Goal: Communication & Community: Answer question/provide support

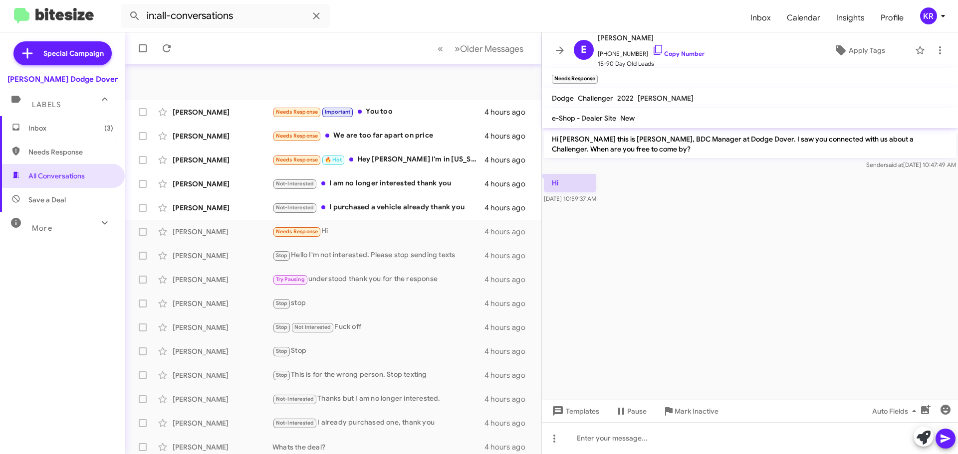
scroll to position [125, 0]
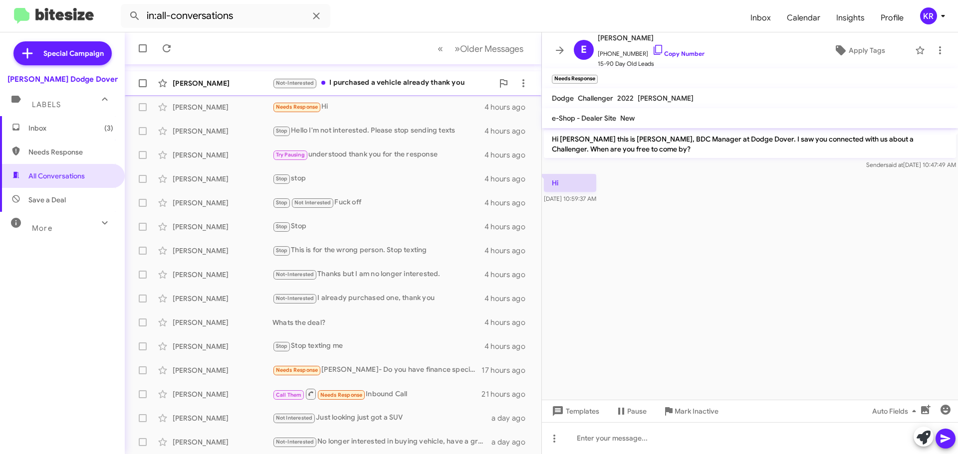
click at [379, 85] on div "Not-Interested I purchased a vehicle already thank you" at bounding box center [382, 82] width 221 height 11
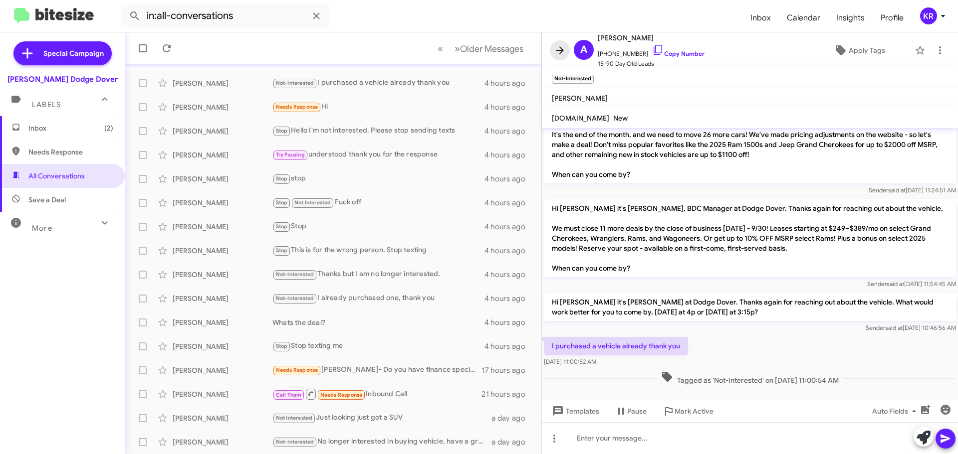
click at [551, 50] on span at bounding box center [560, 50] width 20 height 12
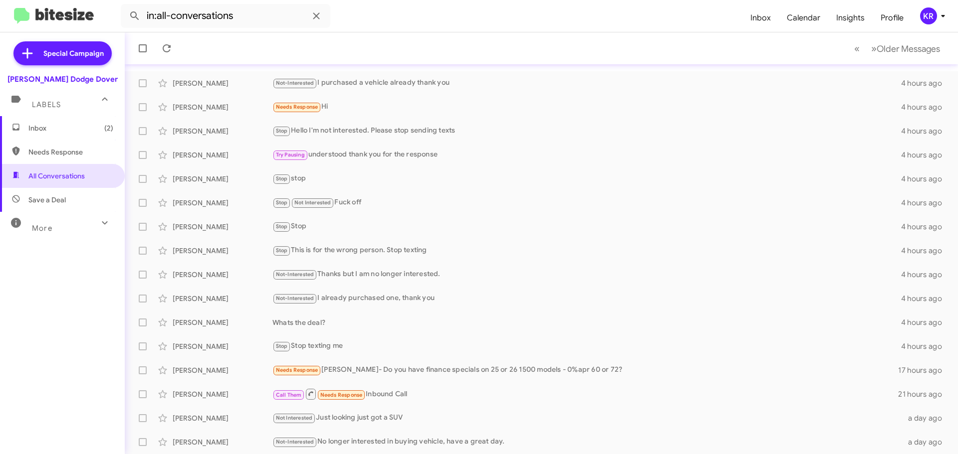
click at [69, 132] on span "Inbox (2)" at bounding box center [70, 128] width 85 height 10
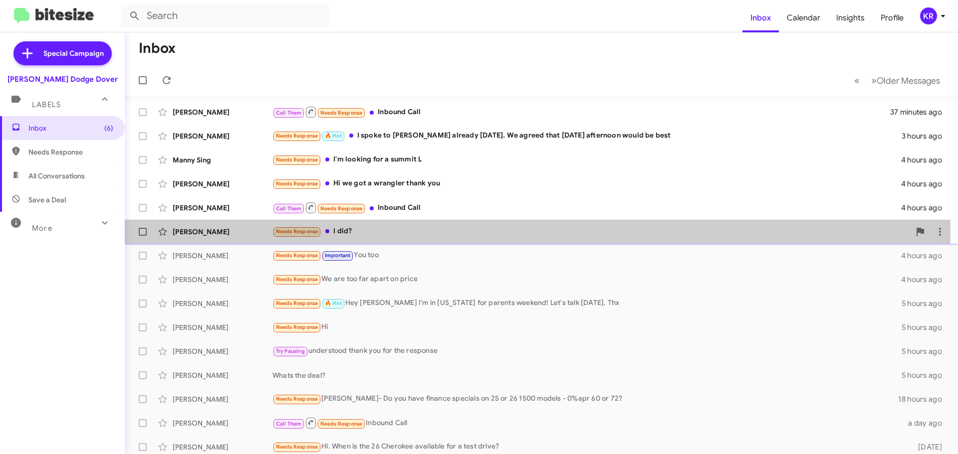
click at [373, 230] on div "Needs Response I did?" at bounding box center [590, 231] width 637 height 11
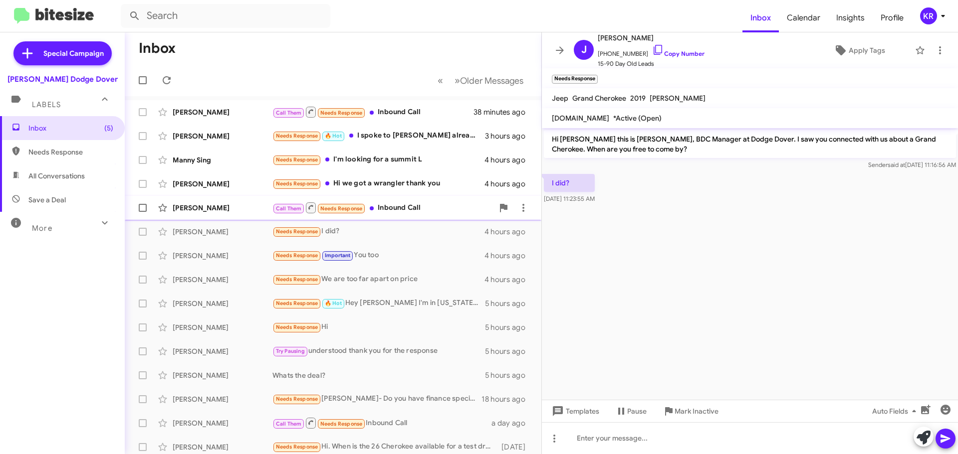
click at [403, 205] on div "Call Them Needs Response Inbound Call" at bounding box center [382, 208] width 221 height 12
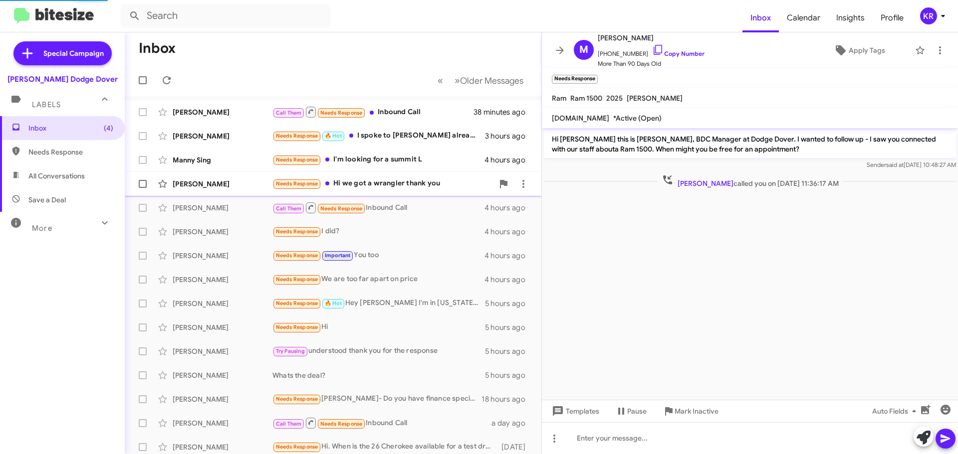
click at [405, 185] on div "Needs Response Hi we got a wrangler thank you" at bounding box center [382, 183] width 221 height 11
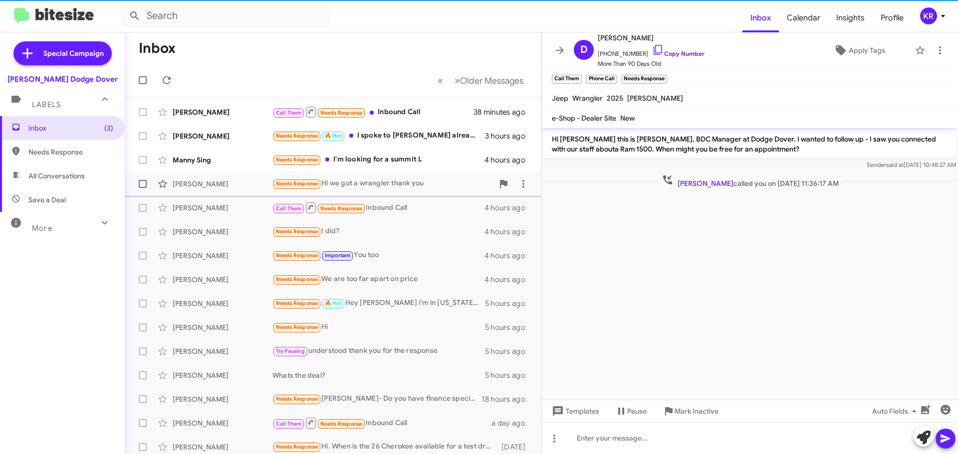
scroll to position [3, 0]
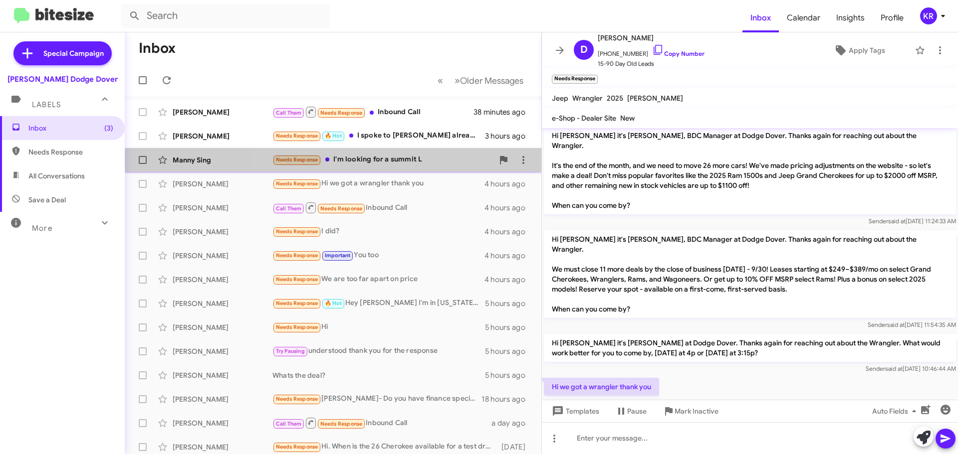
click at [422, 160] on div "Needs Response I'm looking for a summit L" at bounding box center [382, 159] width 221 height 11
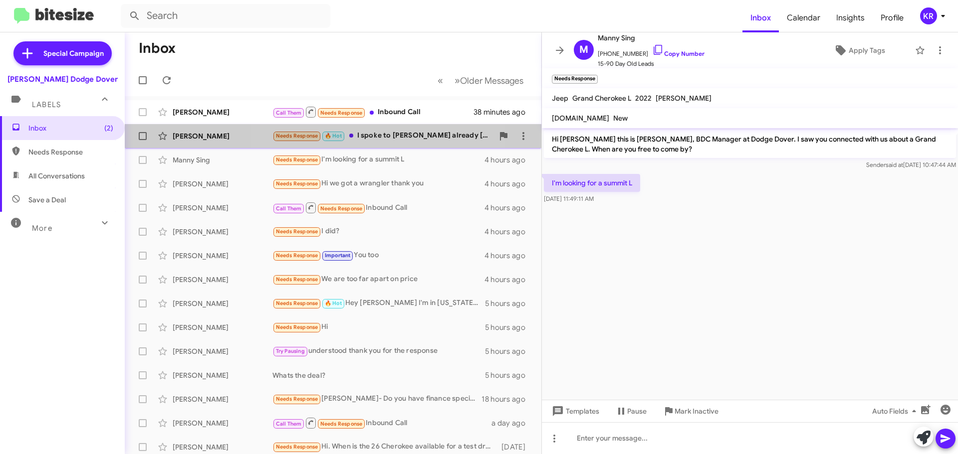
click at [380, 135] on div "Needs Response 🔥 Hot I spoke to [PERSON_NAME] already [DATE]. We agreed that [D…" at bounding box center [382, 135] width 221 height 11
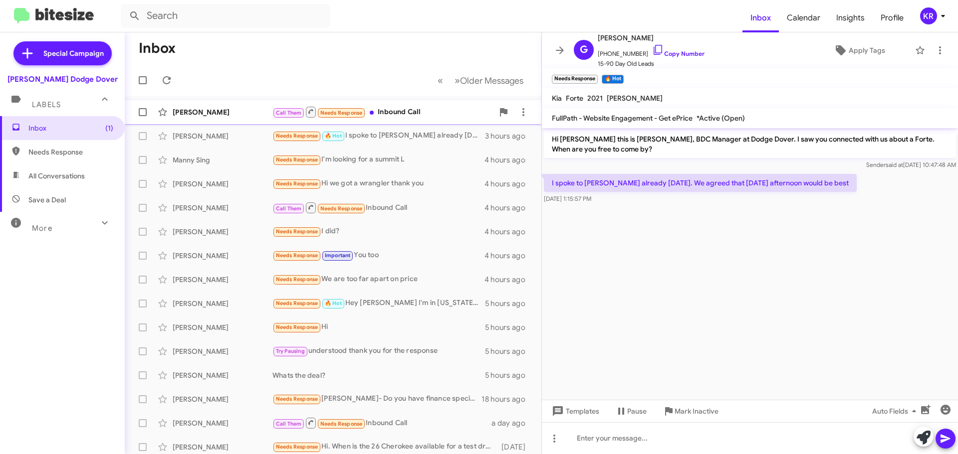
click at [401, 110] on div "Call Them Needs Response Inbound Call" at bounding box center [382, 112] width 221 height 12
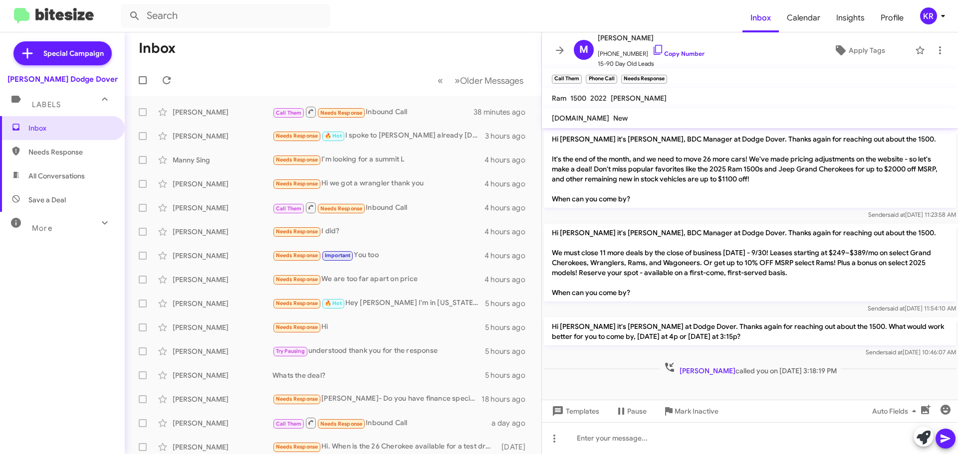
click at [53, 180] on span "All Conversations" at bounding box center [56, 176] width 56 height 10
type input "in:all-conversations"
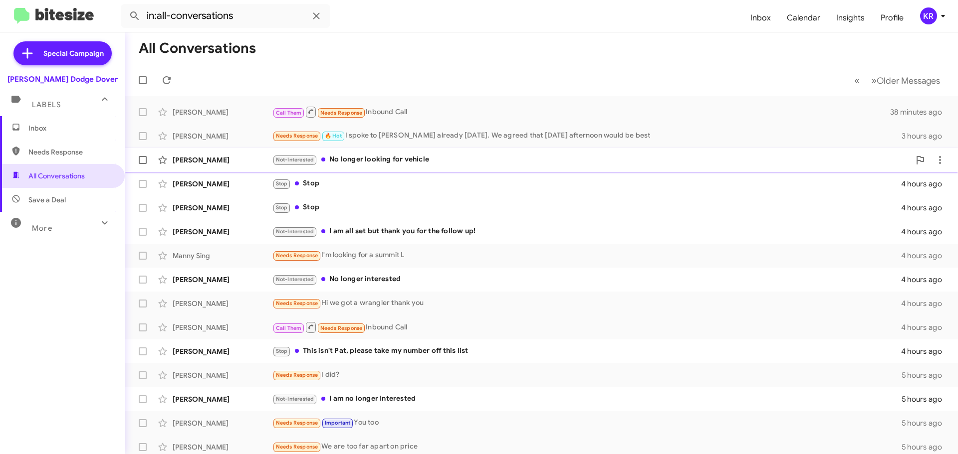
click at [427, 164] on div "Not-Interested No longer looking for vehicle" at bounding box center [590, 159] width 637 height 11
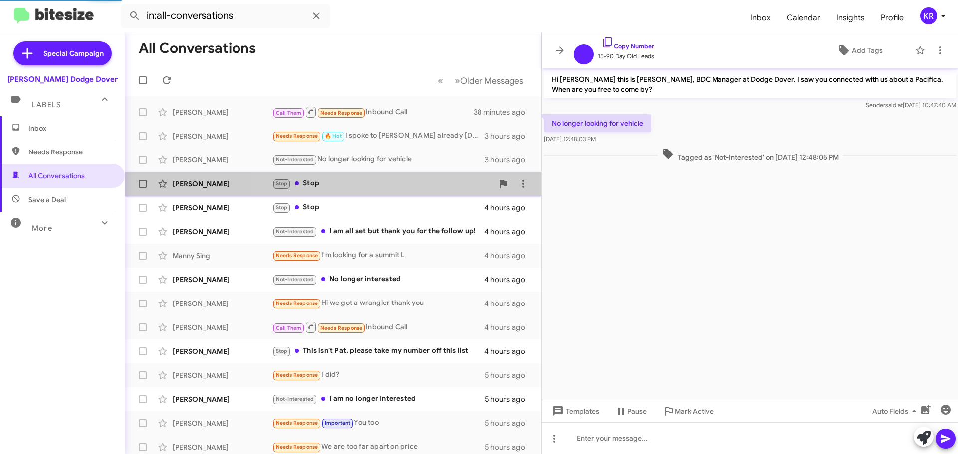
click at [414, 187] on div "Stop Stop" at bounding box center [382, 183] width 221 height 11
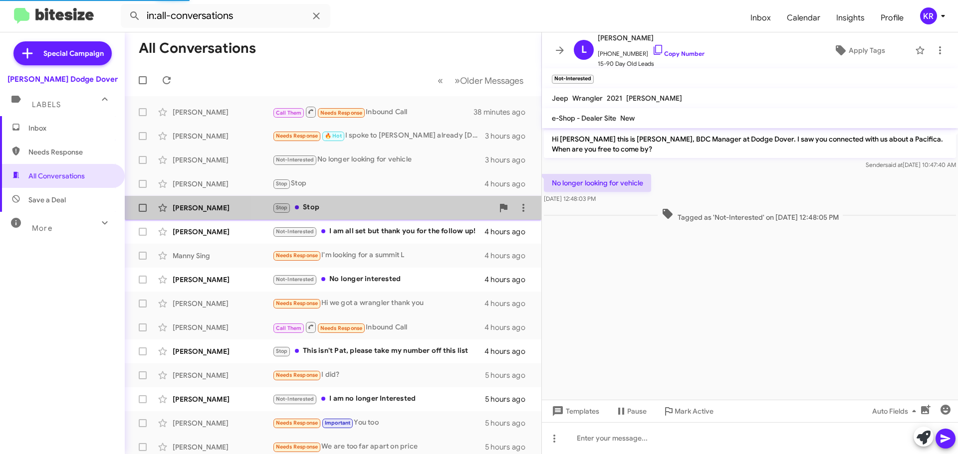
click at [399, 205] on div "Stop Stop" at bounding box center [382, 207] width 221 height 11
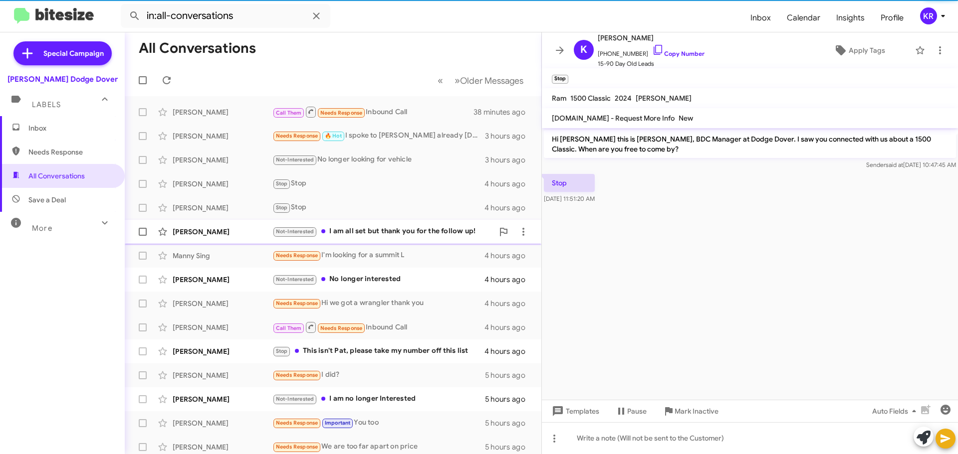
click at [409, 227] on div "Not-Interested I am all set but thank you for the follow up!" at bounding box center [382, 231] width 221 height 11
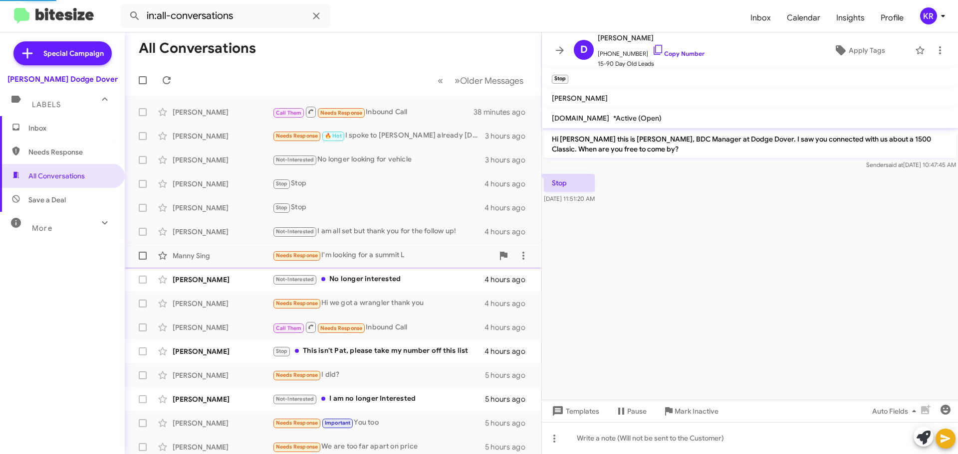
scroll to position [24, 0]
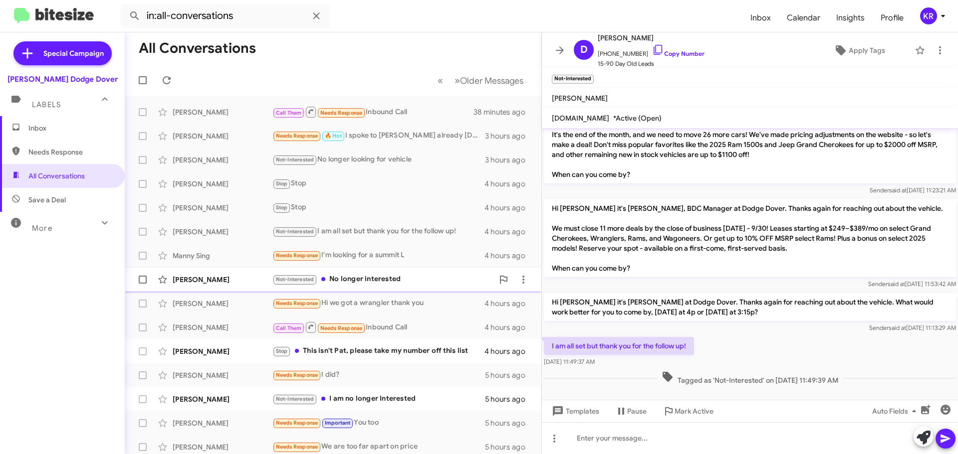
click at [391, 277] on div "Not-Interested No longer interested" at bounding box center [382, 279] width 221 height 11
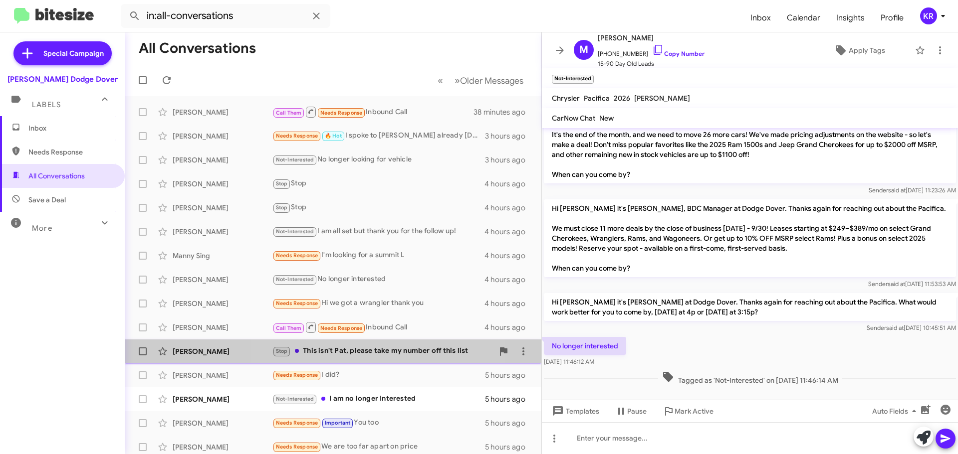
click at [382, 356] on div "Stop This isn't Pat, please take my number off this list" at bounding box center [382, 351] width 221 height 11
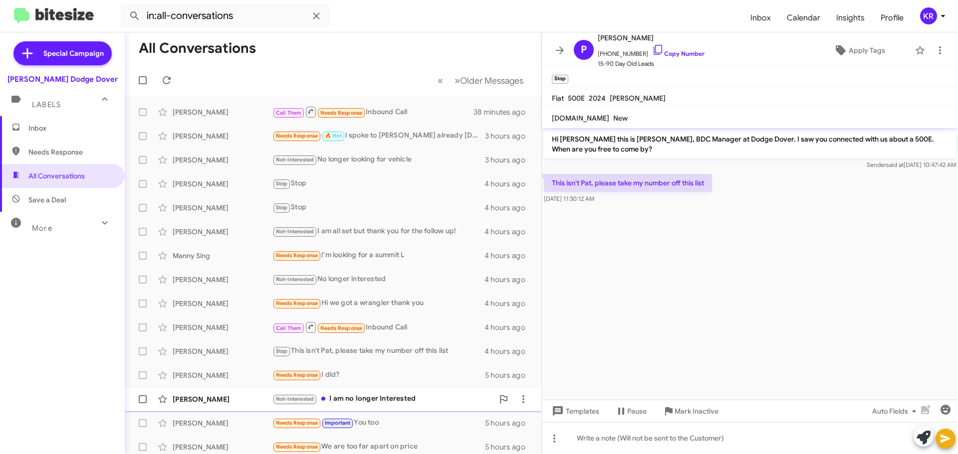
click at [395, 403] on div "Not-Interested I am no longer Interested" at bounding box center [382, 399] width 221 height 11
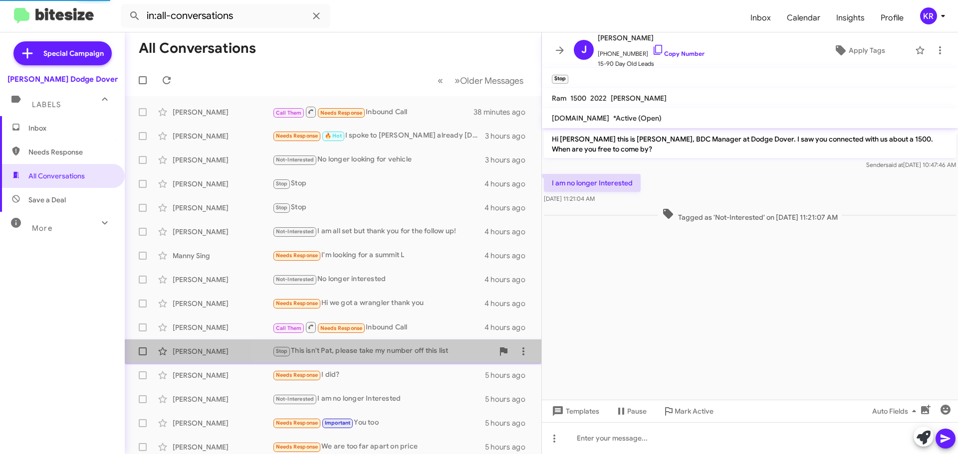
click at [408, 352] on div "Stop This isn't Pat, please take my number off this list" at bounding box center [382, 351] width 221 height 11
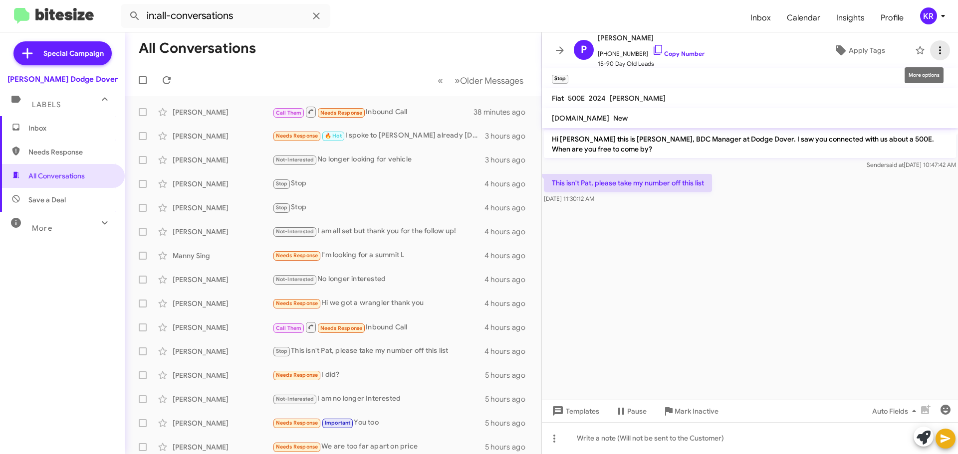
click at [939, 50] on icon at bounding box center [940, 50] width 2 height 8
